Goal: Information Seeking & Learning: Find specific page/section

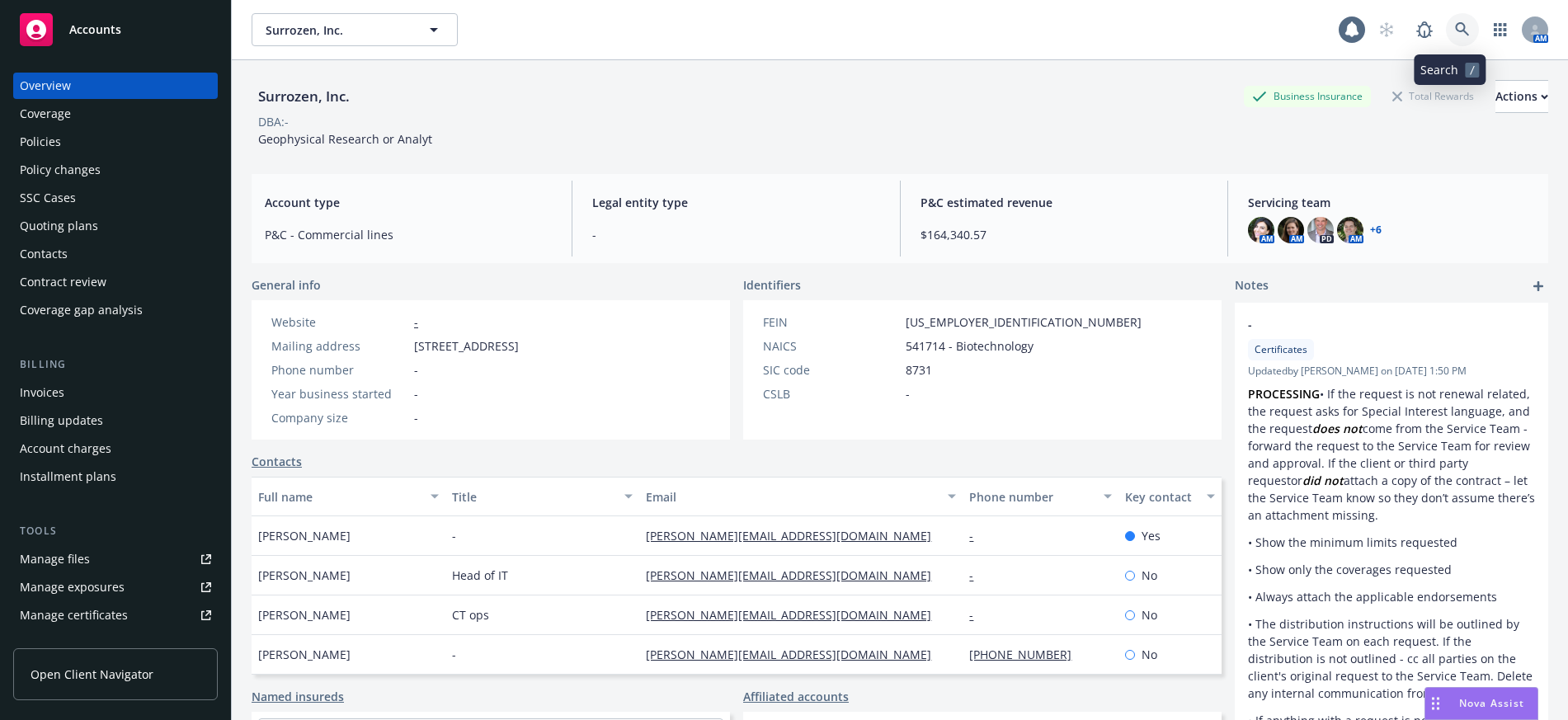
click at [1455, 30] on icon at bounding box center [1462, 30] width 15 height 15
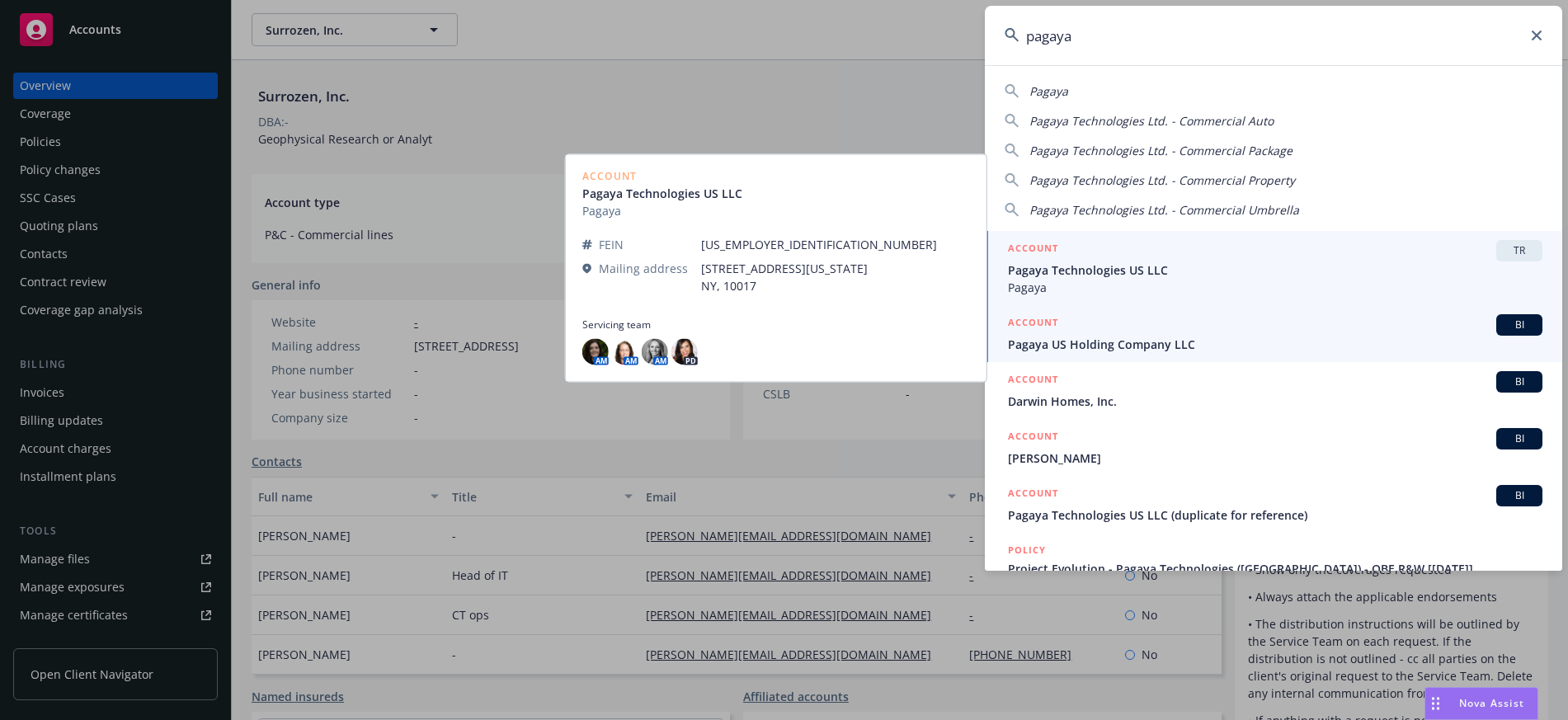
type input "pagaya"
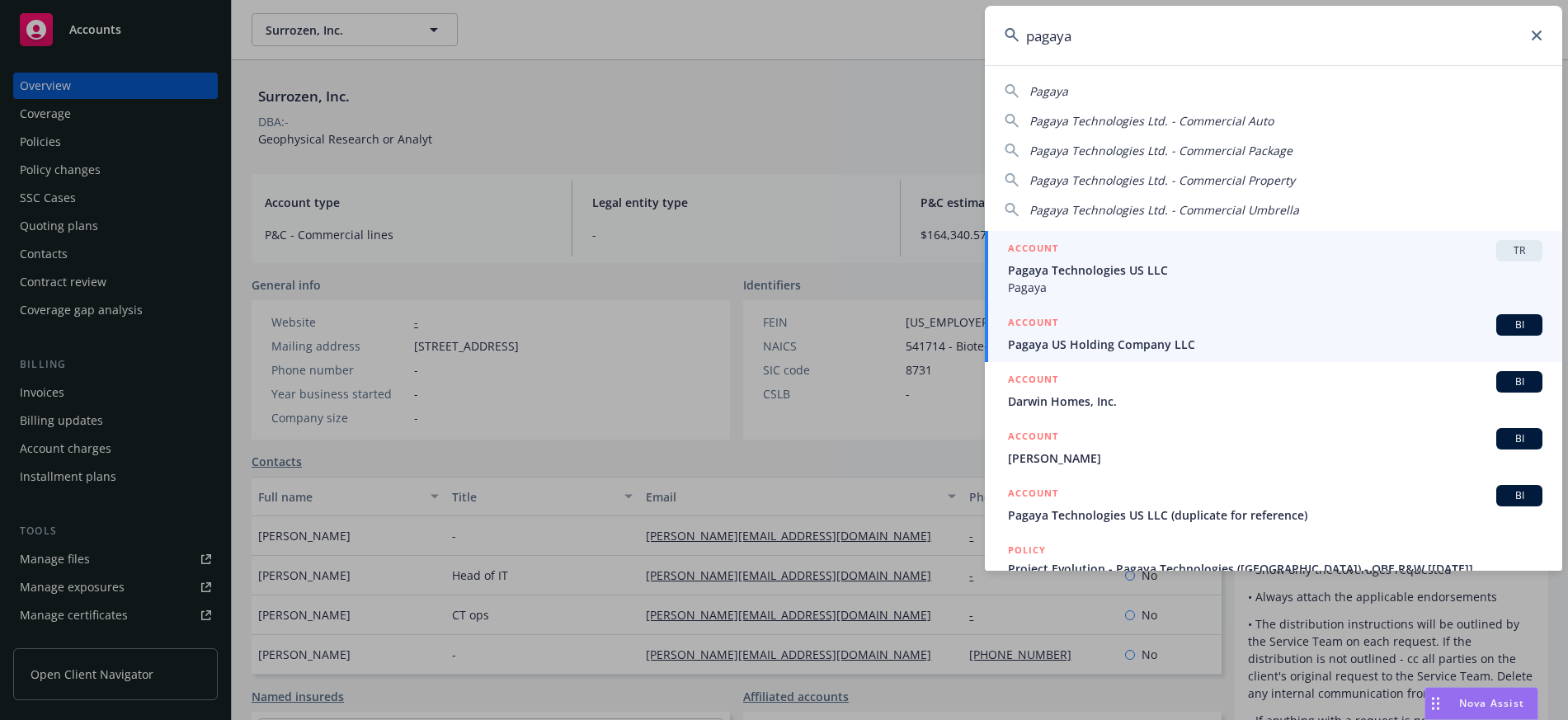
click at [1140, 346] on span "Pagaya US Holding Company LLC" at bounding box center [1275, 344] width 534 height 17
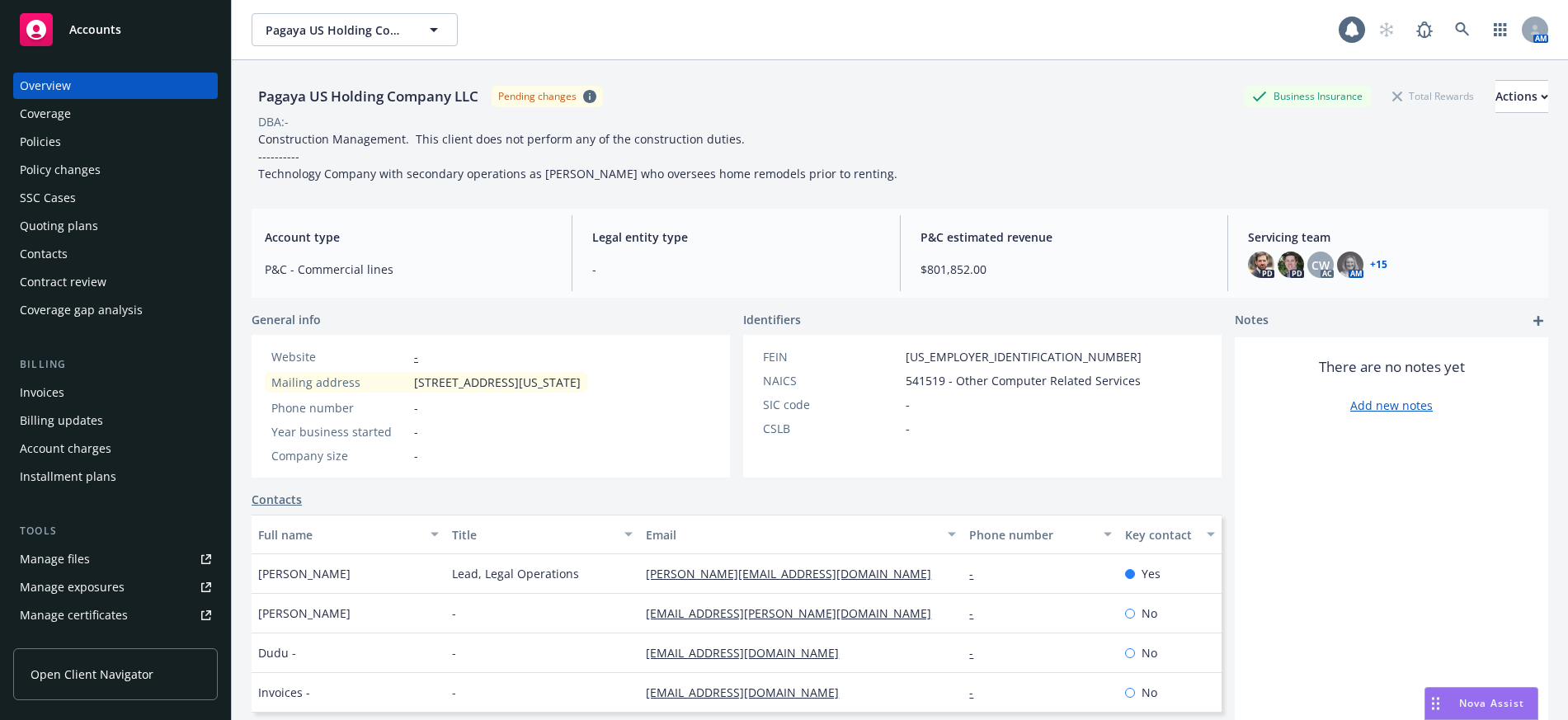
click at [53, 141] on div "Policies" at bounding box center [41, 142] width 42 height 27
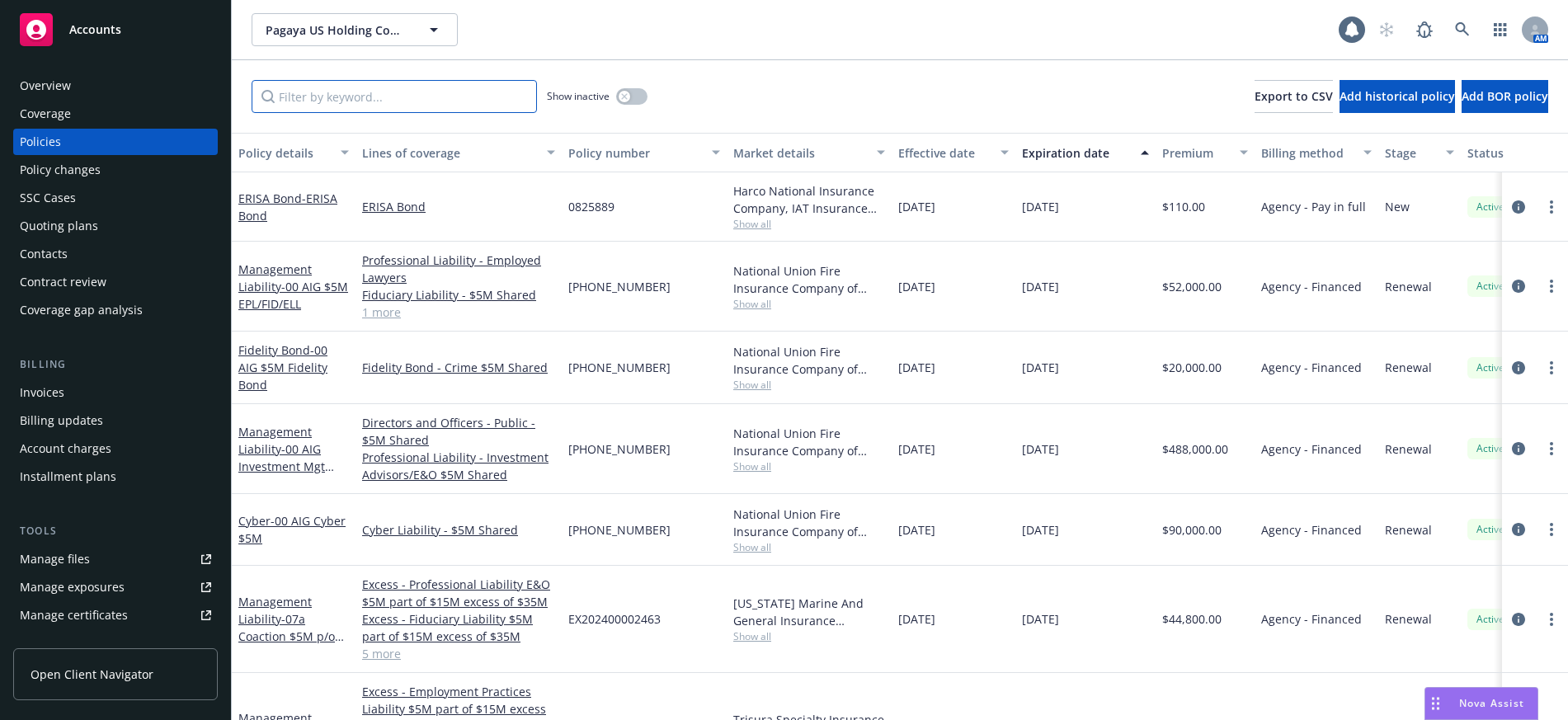
click at [389, 100] on input "Filter by keyword..." at bounding box center [394, 97] width 285 height 33
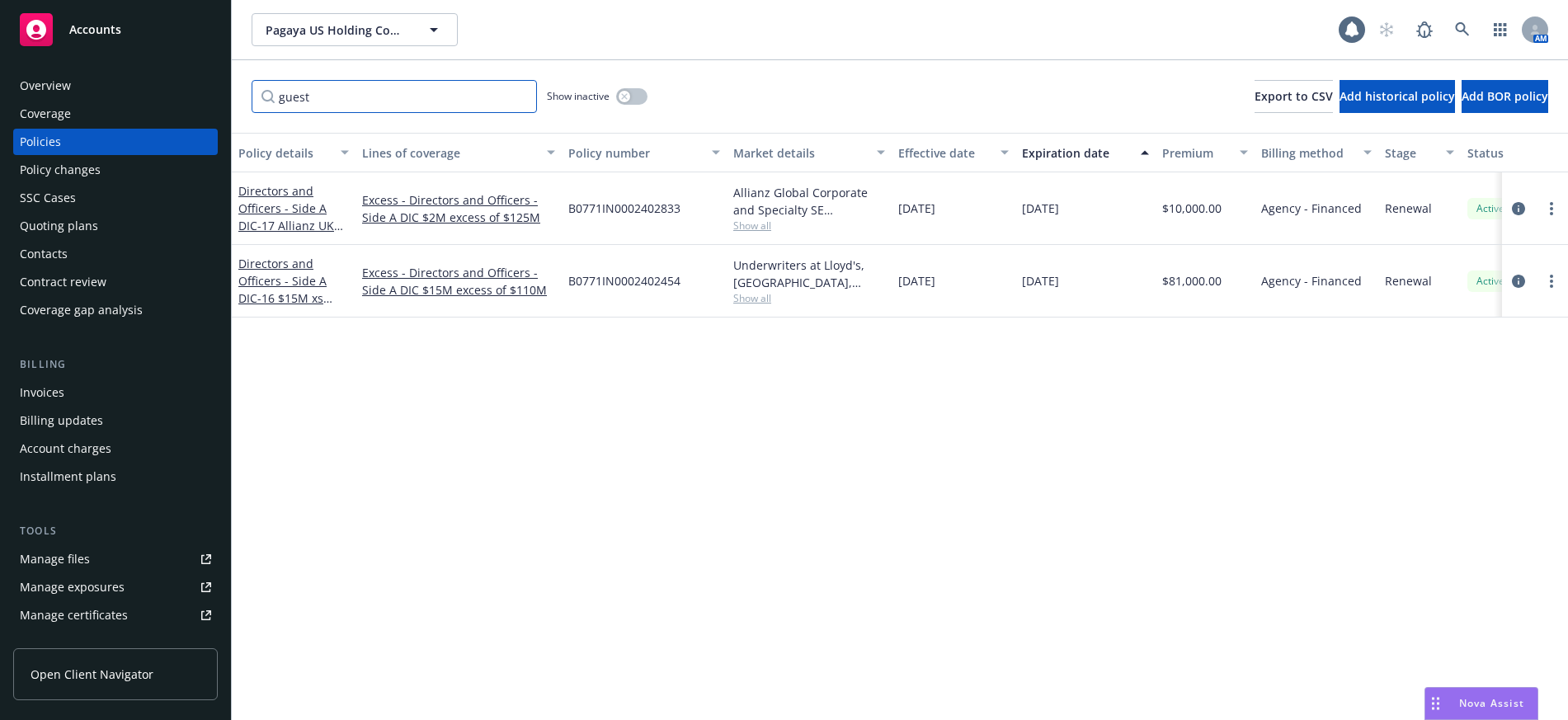
type input "guest"
click at [282, 222] on span "- 17 Allianz UK $2M xs $125M Excess Side A" at bounding box center [290, 243] width 105 height 50
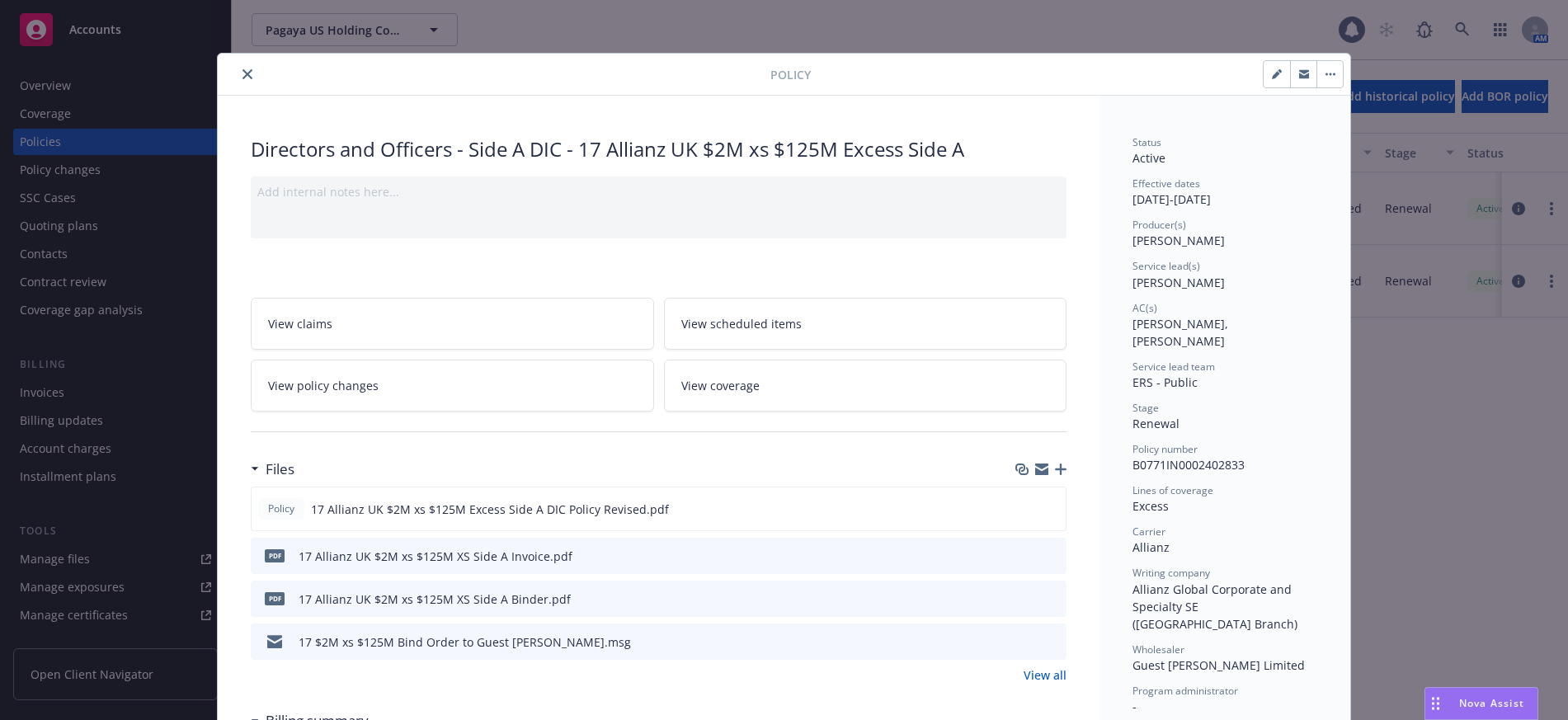
click at [244, 72] on icon "close" at bounding box center [247, 74] width 10 height 10
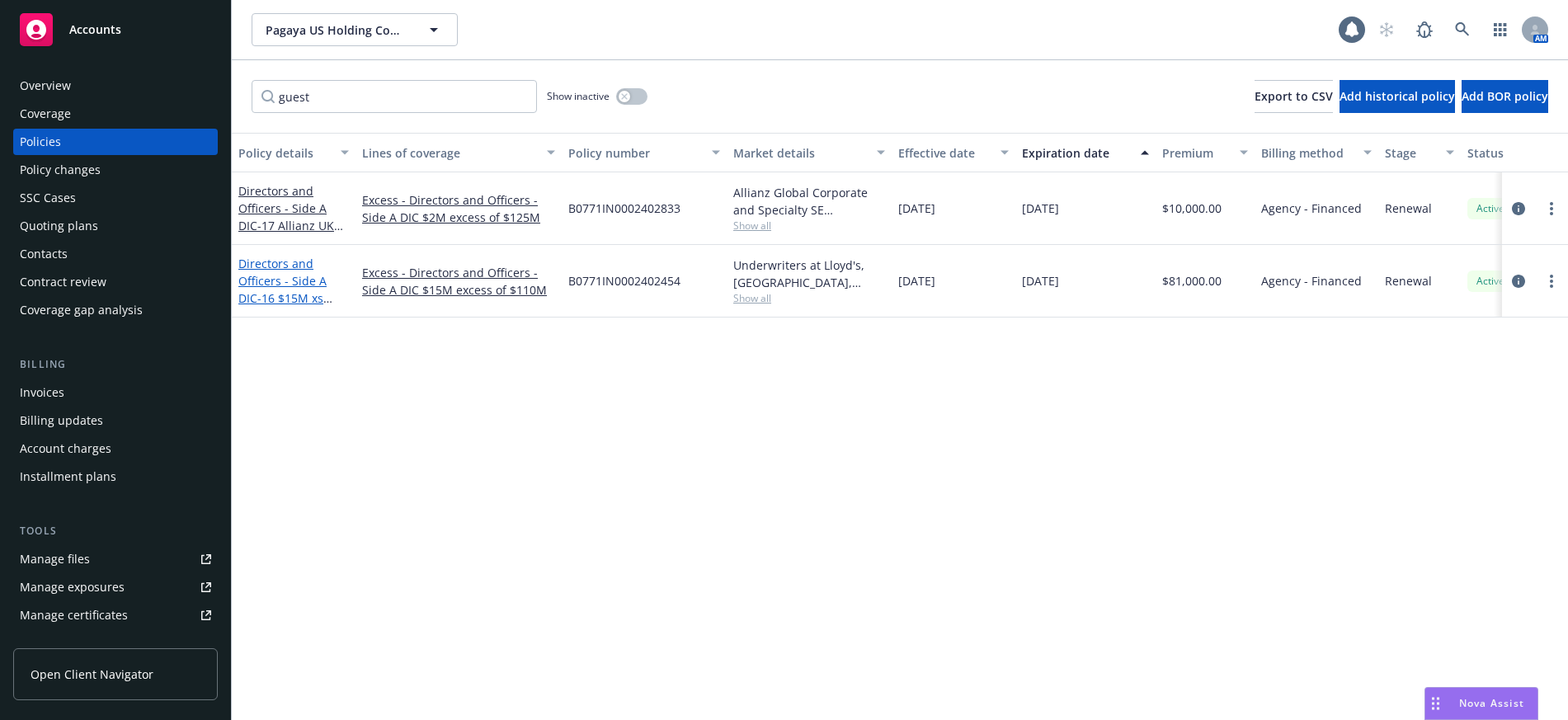
click at [302, 295] on span "- 16 $15M xs $110M Excess Side A" at bounding box center [290, 315] width 104 height 50
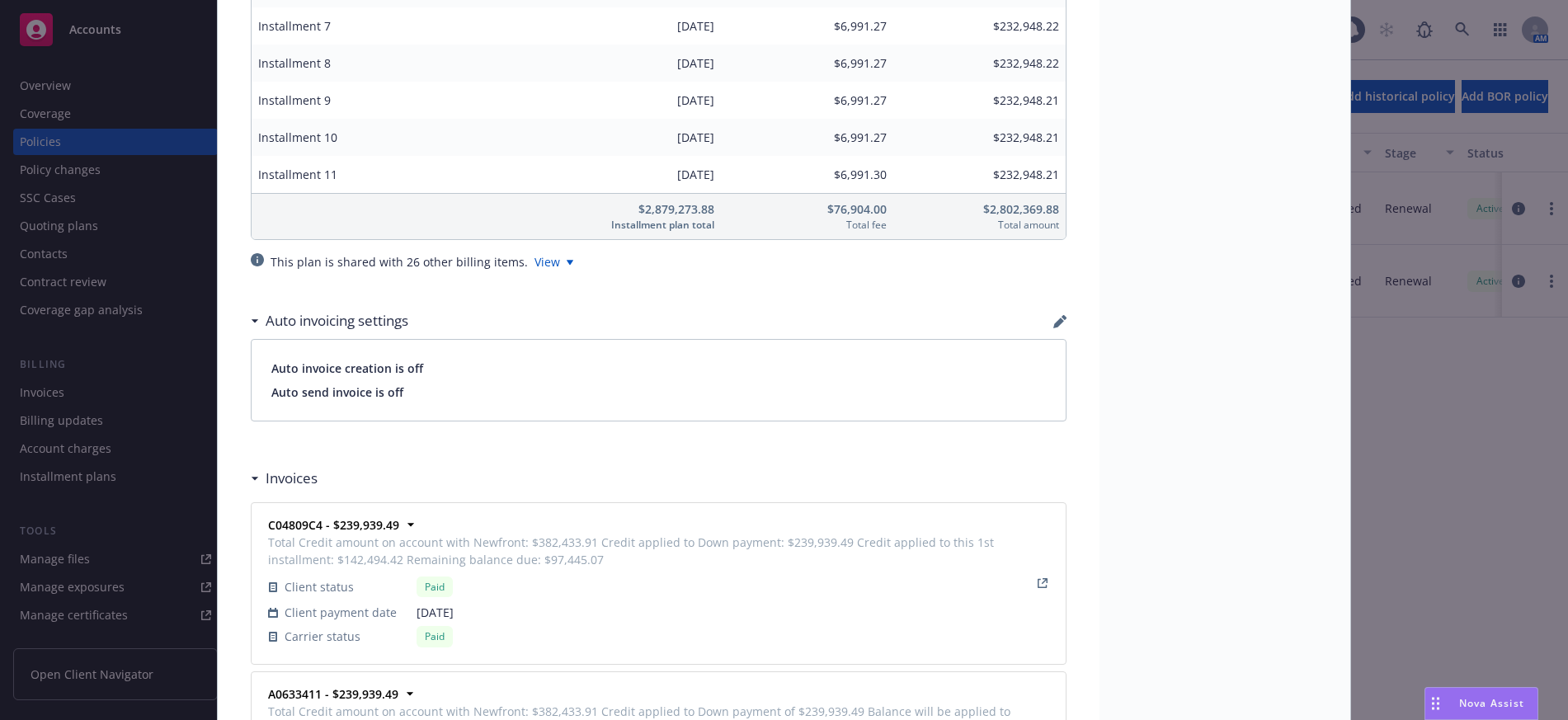
scroll to position [1650, 0]
